Goal: Task Accomplishment & Management: Use online tool/utility

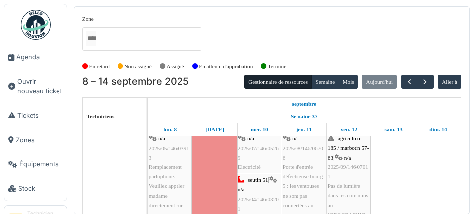
scroll to position [94, 0]
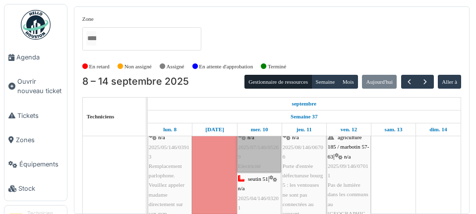
click at [264, 162] on link "gilisquet 147 | n/a 2025/07/146/05269 Electricité" at bounding box center [259, 147] width 44 height 51
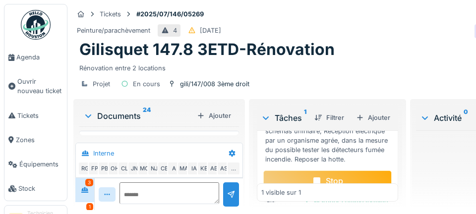
scroll to position [209, 0]
click at [327, 184] on div "Stop" at bounding box center [327, 181] width 128 height 21
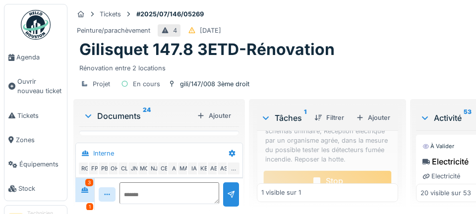
click at [41, 55] on span "Agenda" at bounding box center [39, 57] width 47 height 9
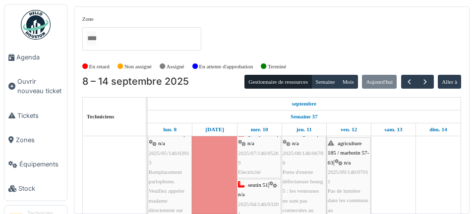
scroll to position [79, 0]
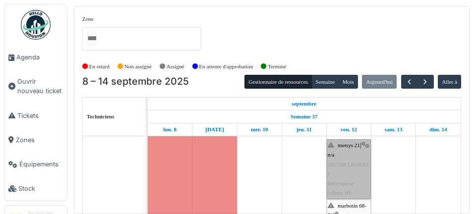
click at [350, 179] on link "metsys 21 | n/a 2025/09/146/06831 Interrupteur toilette HS" at bounding box center [349, 169] width 44 height 60
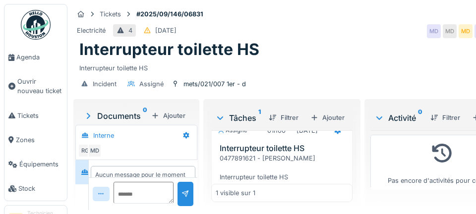
scroll to position [46, 0]
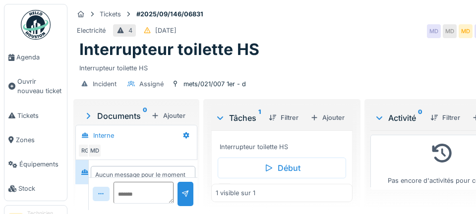
click at [293, 142] on div "0477891621 - Madame EL Yahiaoui Interrupteur toilette HS" at bounding box center [284, 137] width 128 height 29
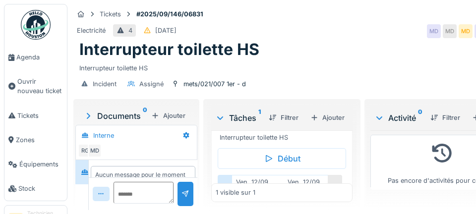
scroll to position [60, 0]
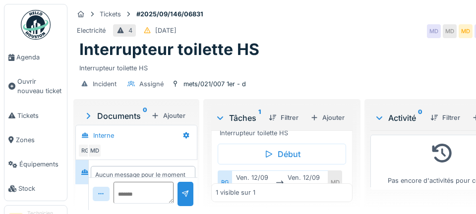
click at [24, 57] on span "Agenda" at bounding box center [39, 57] width 47 height 9
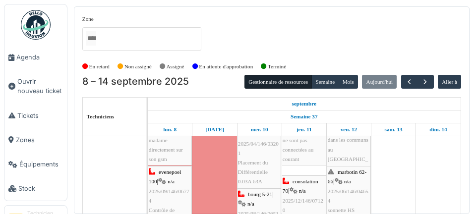
scroll to position [152, 0]
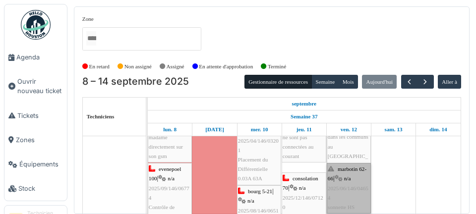
click at [354, 193] on link "marbotin 62-66 | n/a 2025/06/146/04654 sonnette HS" at bounding box center [349, 188] width 44 height 51
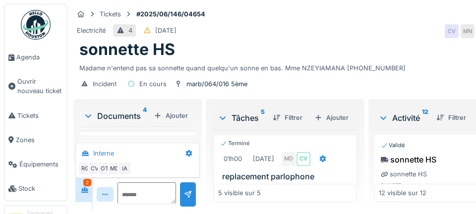
scroll to position [97, 0]
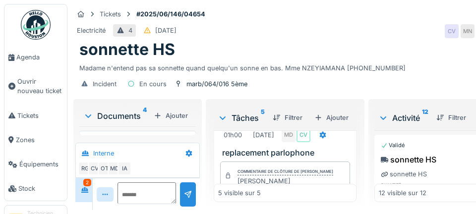
click at [288, 168] on div "Commentaire de clôture de Mouad Dakir Robert Malade" at bounding box center [285, 176] width 96 height 20
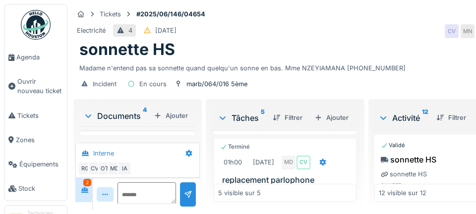
scroll to position [68, 0]
click at [274, 162] on div "[DATE]" at bounding box center [263, 163] width 21 height 9
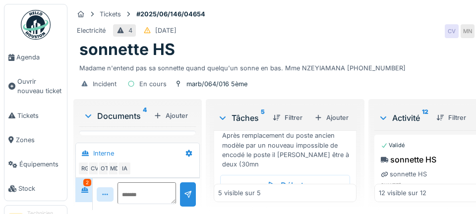
scroll to position [398, 0]
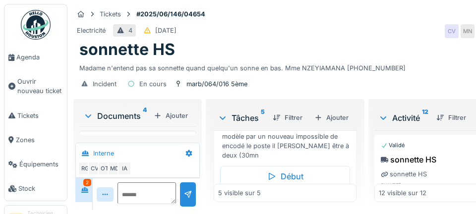
click at [286, 154] on div "Mme NZEYIAMANA [PHONE_NUMBER] sonnette HS Après remplacement du poste ancien mo…" at bounding box center [287, 127] width 130 height 66
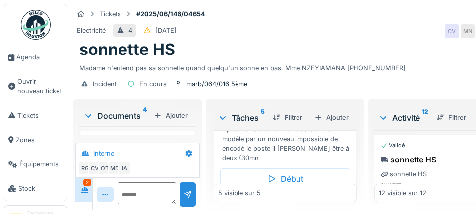
scroll to position [397, 0]
click at [31, 58] on span "Agenda" at bounding box center [39, 57] width 47 height 9
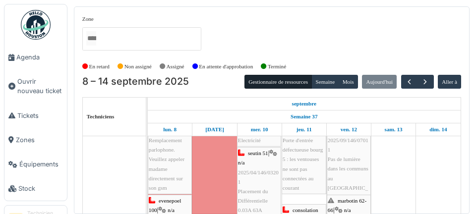
scroll to position [120, 0]
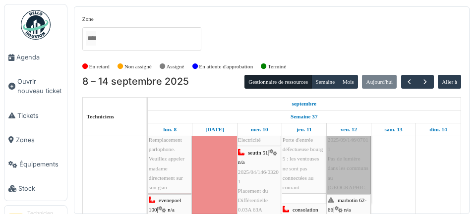
click at [357, 172] on link "agriculture 185 / marbotin 57-63 | n/a 2025/09/146/07011 Pas de lumière dans le…" at bounding box center [349, 154] width 44 height 98
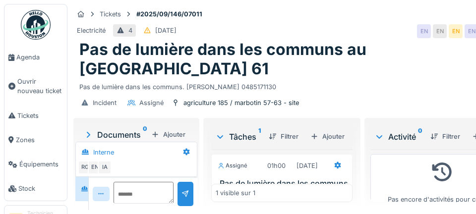
scroll to position [46, 0]
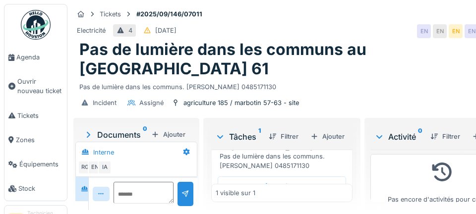
click at [283, 202] on div "Marquer comme terminé" at bounding box center [299, 208] width 94 height 13
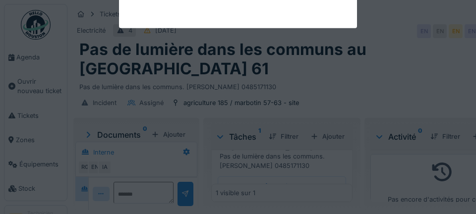
click at [290, 176] on div at bounding box center [238, 107] width 476 height 214
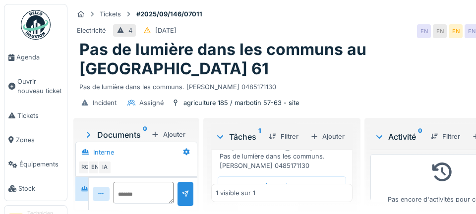
click at [296, 185] on div "Début" at bounding box center [282, 186] width 128 height 21
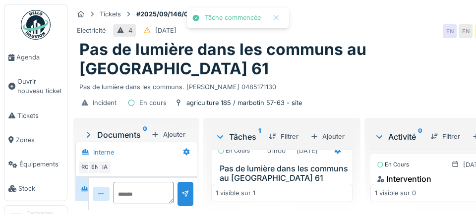
scroll to position [0, 0]
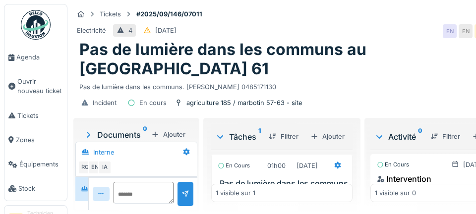
click at [334, 161] on div at bounding box center [338, 165] width 8 height 9
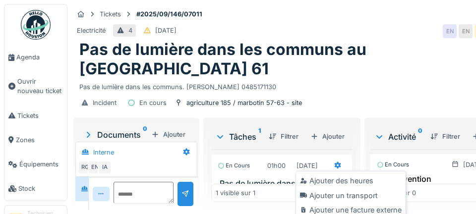
click at [366, 194] on div "Ajouter un transport" at bounding box center [351, 195] width 106 height 15
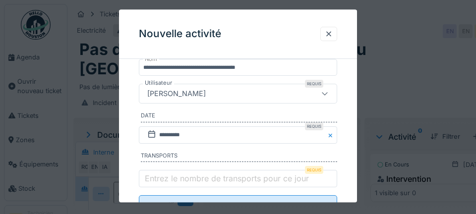
scroll to position [153, 0]
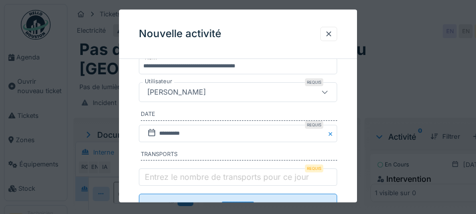
click at [196, 180] on label "Entrez le nombre de transports pour ce jour" at bounding box center [227, 177] width 168 height 12
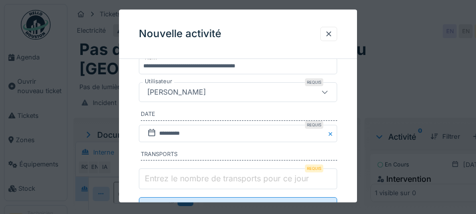
click at [196, 180] on input "Entrez le nombre de transports pour ce jour" at bounding box center [238, 179] width 198 height 21
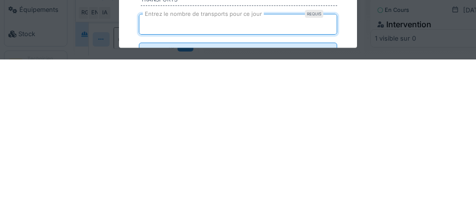
type input "*"
click at [139, 198] on input "**********" at bounding box center [238, 208] width 198 height 21
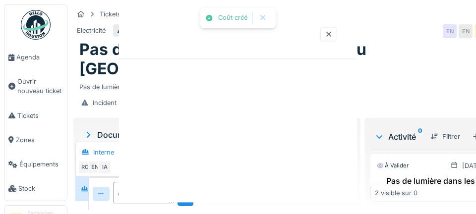
scroll to position [0, 0]
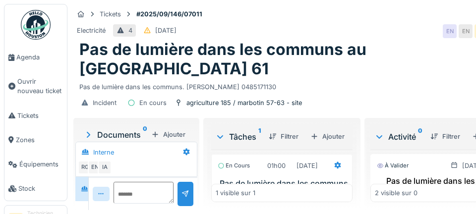
click at [30, 70] on link "Ouvrir nouveau ticket" at bounding box center [35, 86] width 62 height 34
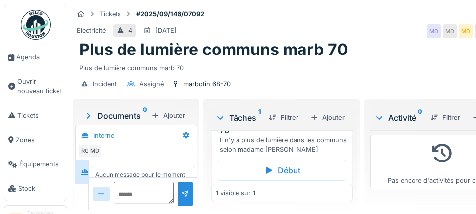
scroll to position [45, 0]
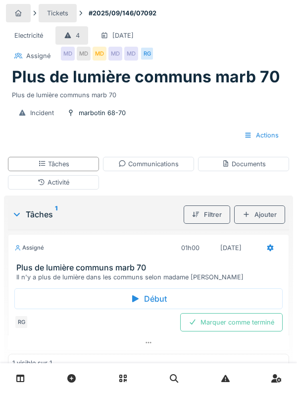
click at [251, 214] on div "Début" at bounding box center [148, 298] width 269 height 21
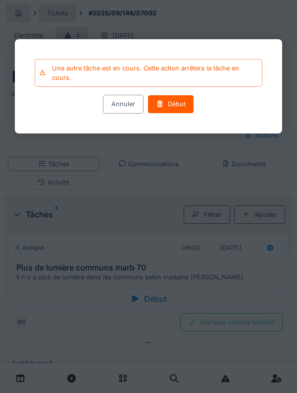
click at [141, 73] on div "Une autre tâche est en cours. Cette action arrêtera la tâche en cours." at bounding box center [155, 72] width 206 height 19
click at [165, 61] on div "Une autre tâche est en cours. Cette action arrêtera la tâche en cours." at bounding box center [149, 73] width 228 height 28
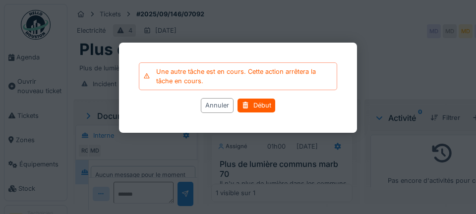
click at [216, 111] on div "Annuler" at bounding box center [217, 106] width 33 height 14
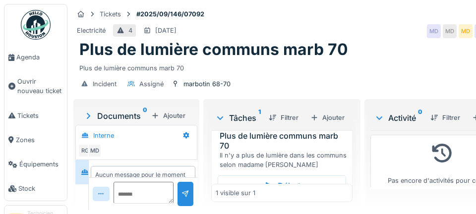
scroll to position [46, 0]
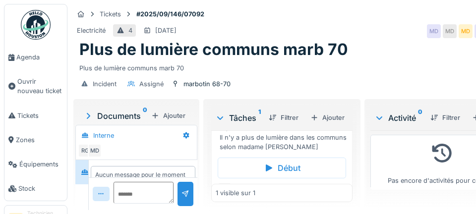
click at [22, 56] on span "Agenda" at bounding box center [39, 57] width 47 height 9
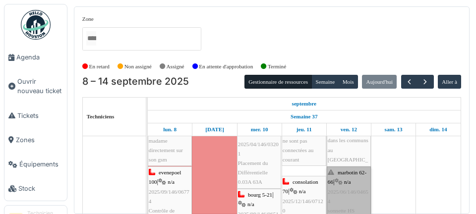
click at [350, 192] on link "marbotin 62-66 | n/a 2025/06/146/04654 sonnette HS" at bounding box center [349, 192] width 44 height 51
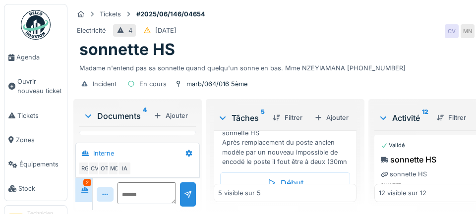
scroll to position [384, 0]
click at [296, 191] on div "Début" at bounding box center [285, 181] width 130 height 21
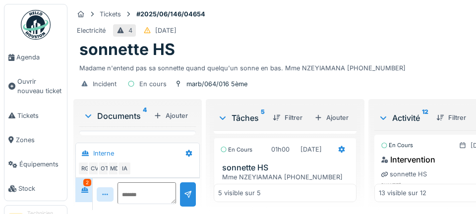
scroll to position [319, 0]
click at [338, 153] on icon at bounding box center [342, 149] width 8 height 6
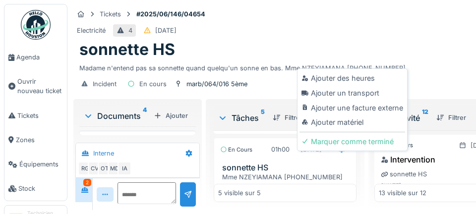
click at [369, 97] on div "Ajouter un transport" at bounding box center [352, 93] width 106 height 15
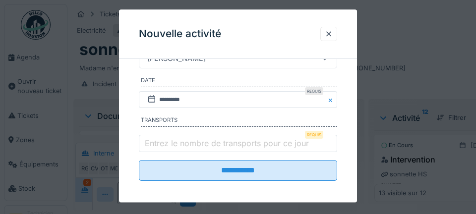
scroll to position [186, 0]
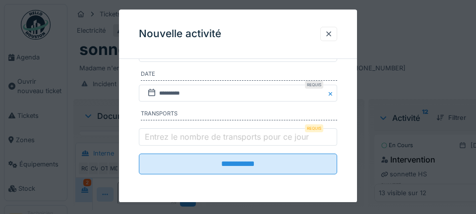
click at [242, 135] on label "Entrez le nombre de transports pour ce jour" at bounding box center [227, 137] width 168 height 12
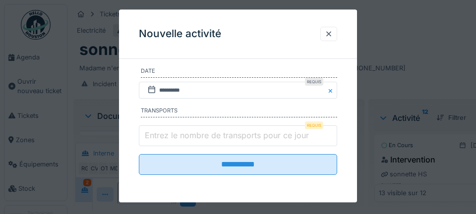
click at [242, 135] on input "Entrez le nombre de transports pour ce jour" at bounding box center [238, 136] width 198 height 21
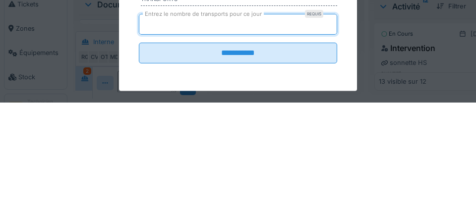
type input "*"
click at [139, 155] on input "**********" at bounding box center [238, 165] width 198 height 21
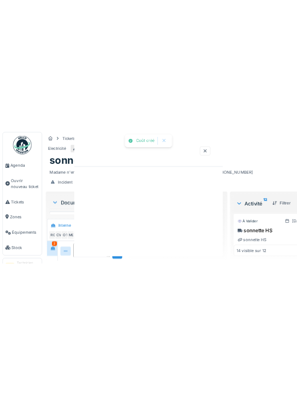
scroll to position [0, 0]
